Goal: Task Accomplishment & Management: Use online tool/utility

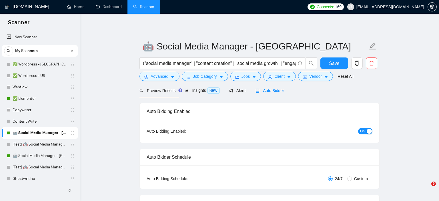
click at [367, 131] on div "button" at bounding box center [369, 131] width 5 height 5
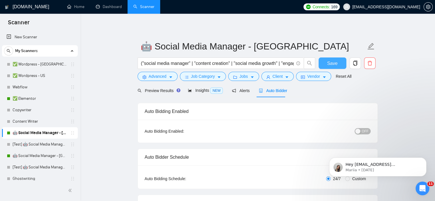
click at [334, 63] on span "Save" at bounding box center [332, 63] width 10 height 7
click at [424, 159] on icon "Dismiss notification" at bounding box center [424, 159] width 3 height 3
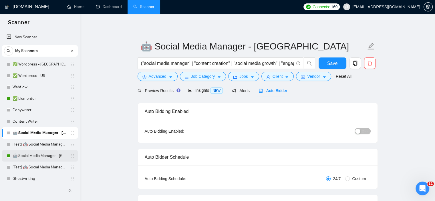
click at [44, 154] on link "🤖 Social Media Manager - [GEOGRAPHIC_DATA]" at bounding box center [40, 155] width 54 height 11
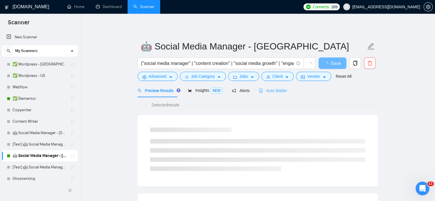
click at [277, 95] on div "Auto Bidder" at bounding box center [273, 90] width 28 height 13
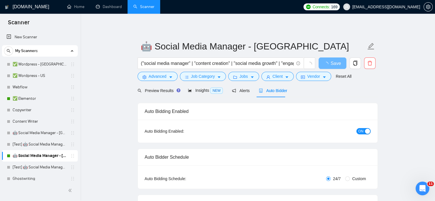
click at [366, 131] on div "button" at bounding box center [367, 131] width 5 height 5
click at [333, 62] on span "Save" at bounding box center [332, 63] width 10 height 7
